Goal: Check status

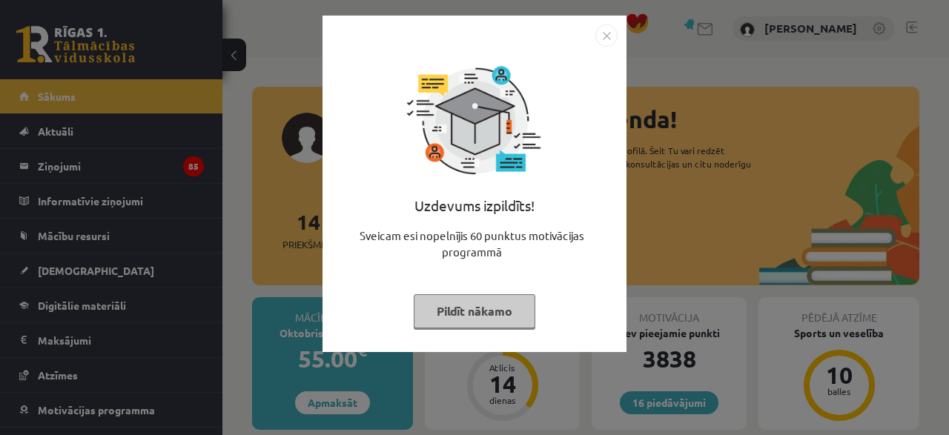
click at [483, 316] on button "Pildīt nākamo" at bounding box center [475, 311] width 122 height 34
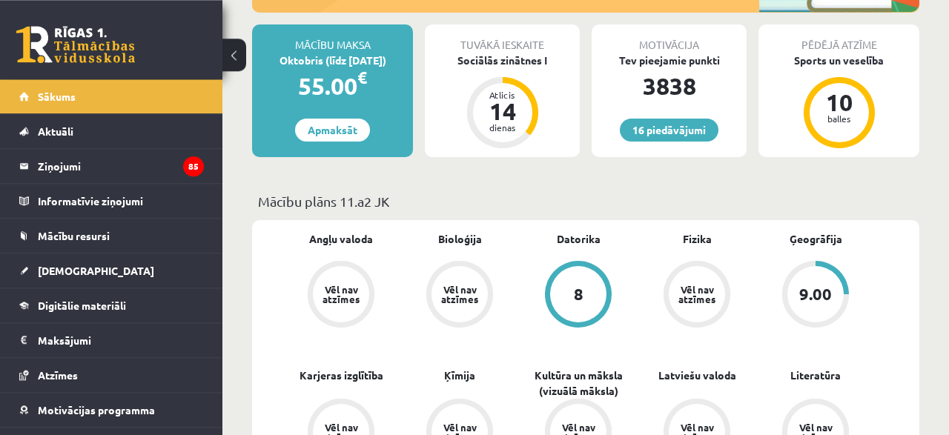
scroll to position [308, 0]
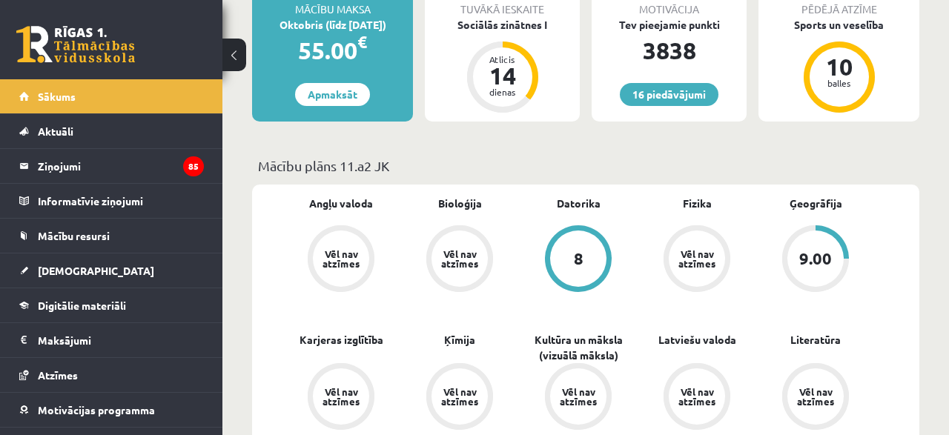
click at [819, 251] on div "9.00" at bounding box center [815, 259] width 33 height 16
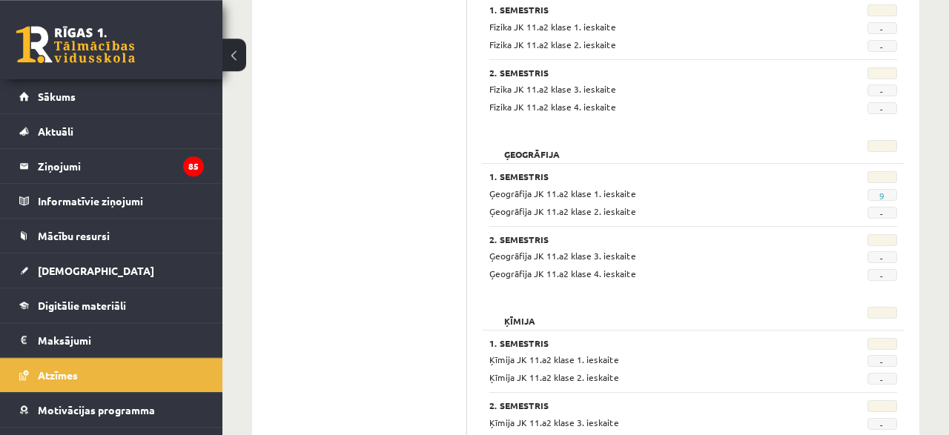
scroll to position [771, 0]
click at [883, 191] on link "9" at bounding box center [881, 195] width 5 height 12
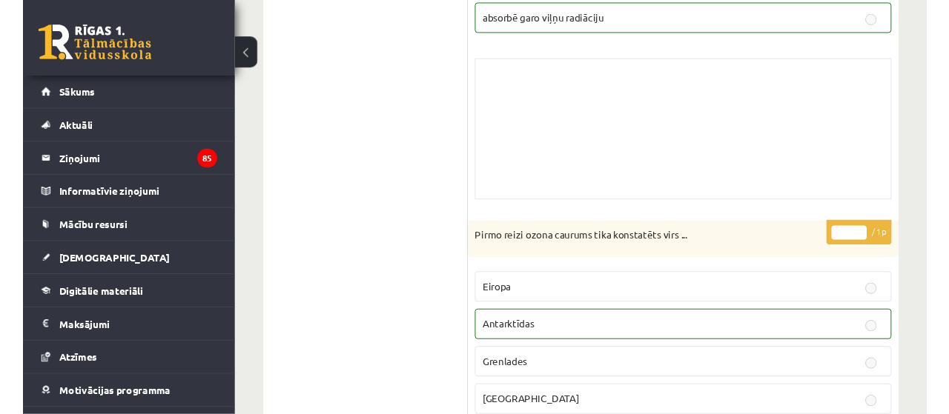
scroll to position [1774, 0]
